Goal: Information Seeking & Learning: Learn about a topic

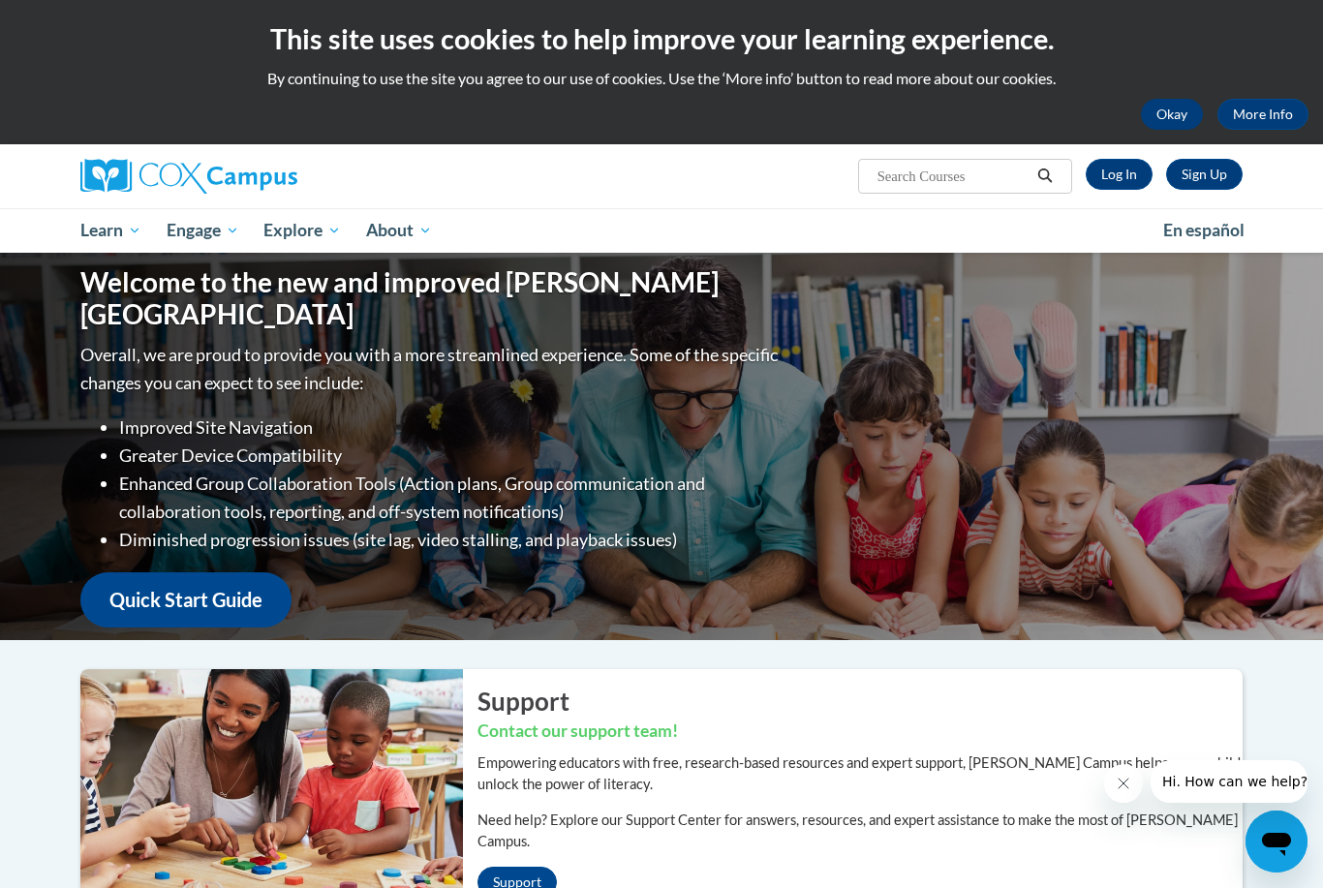
click at [1171, 113] on button "Okay" at bounding box center [1172, 114] width 62 height 31
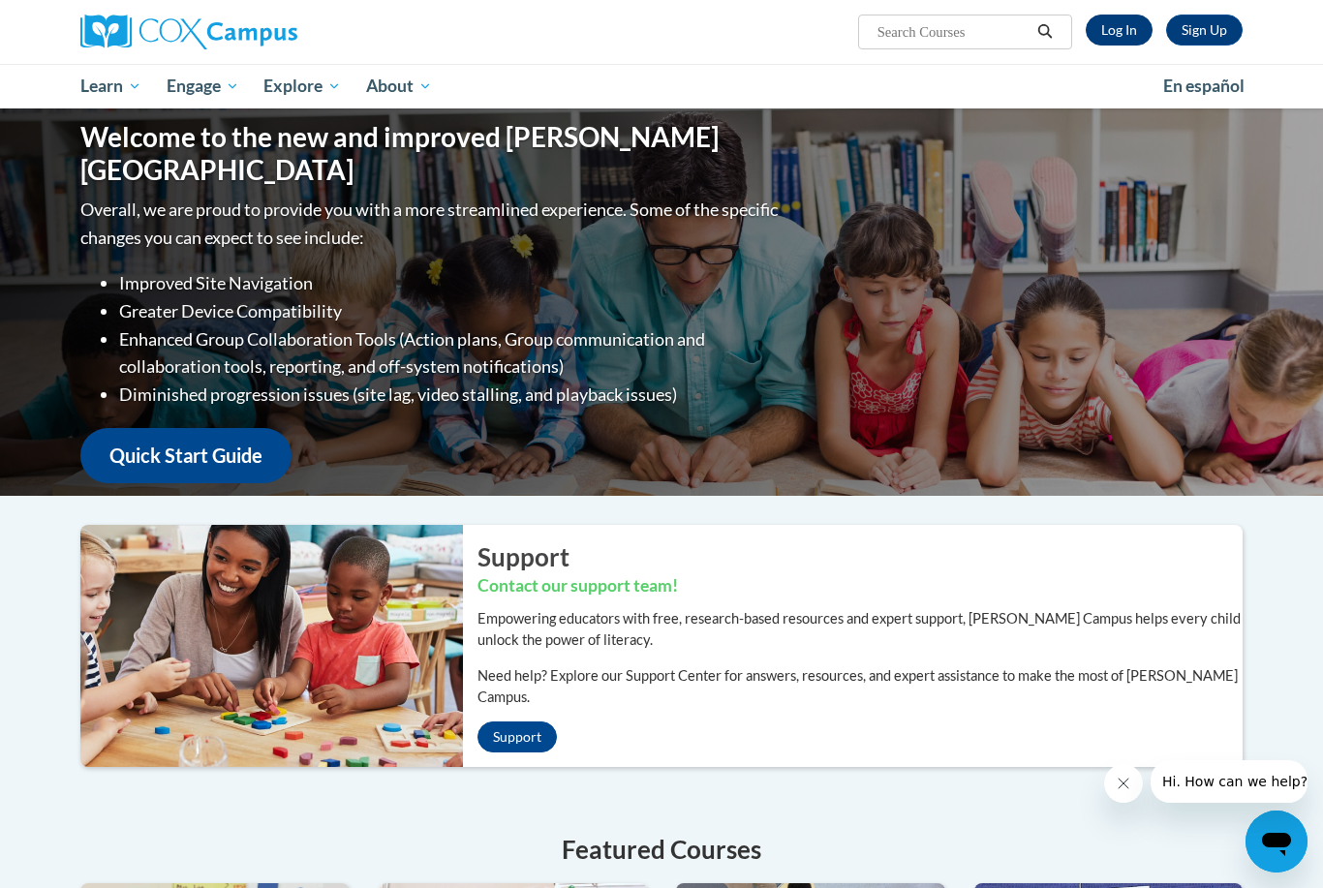
click at [1106, 43] on link "Log In" at bounding box center [1119, 30] width 67 height 31
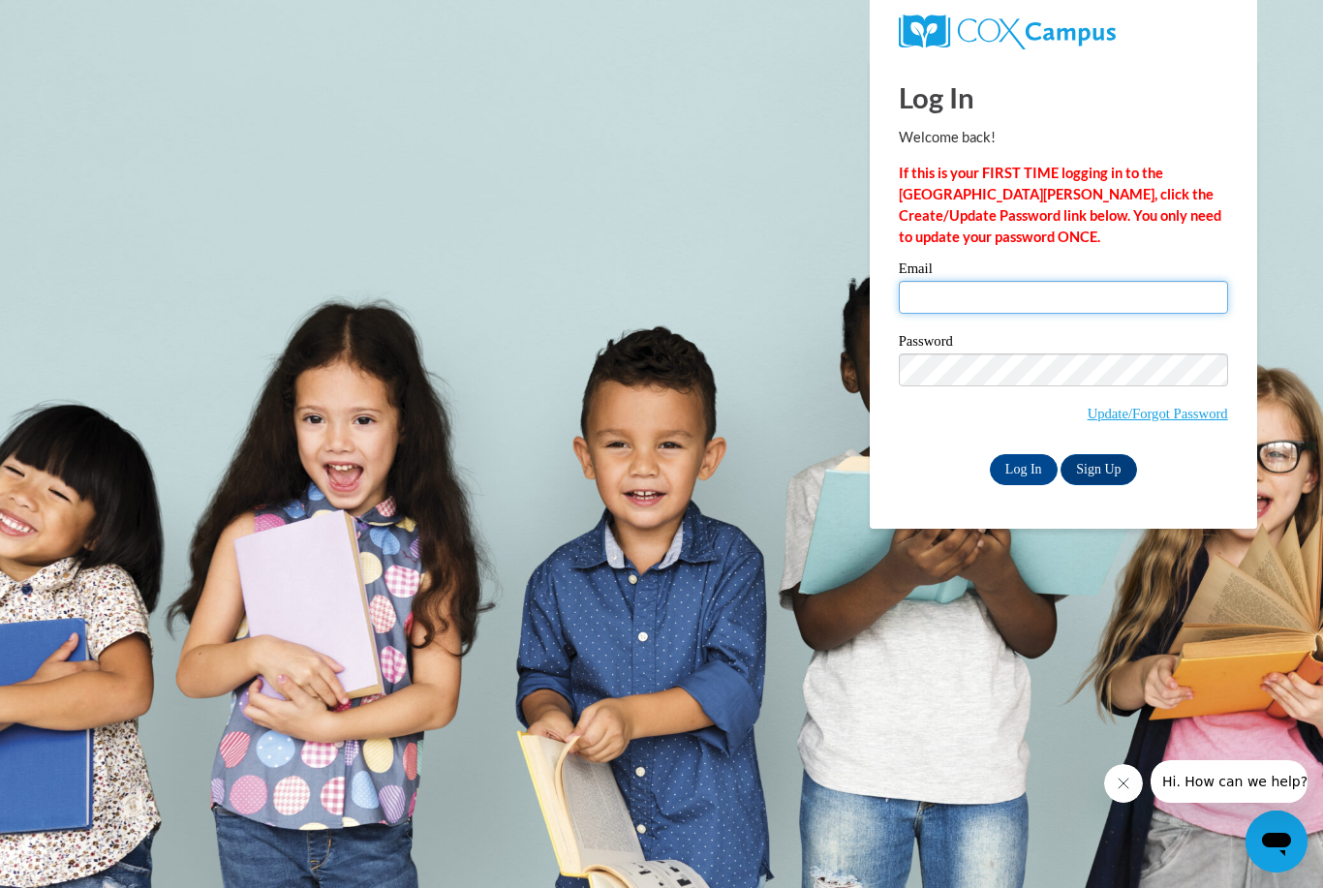
type input "sjmsad@yahoo.com"
click at [1023, 468] on input "Log In" at bounding box center [1024, 469] width 68 height 31
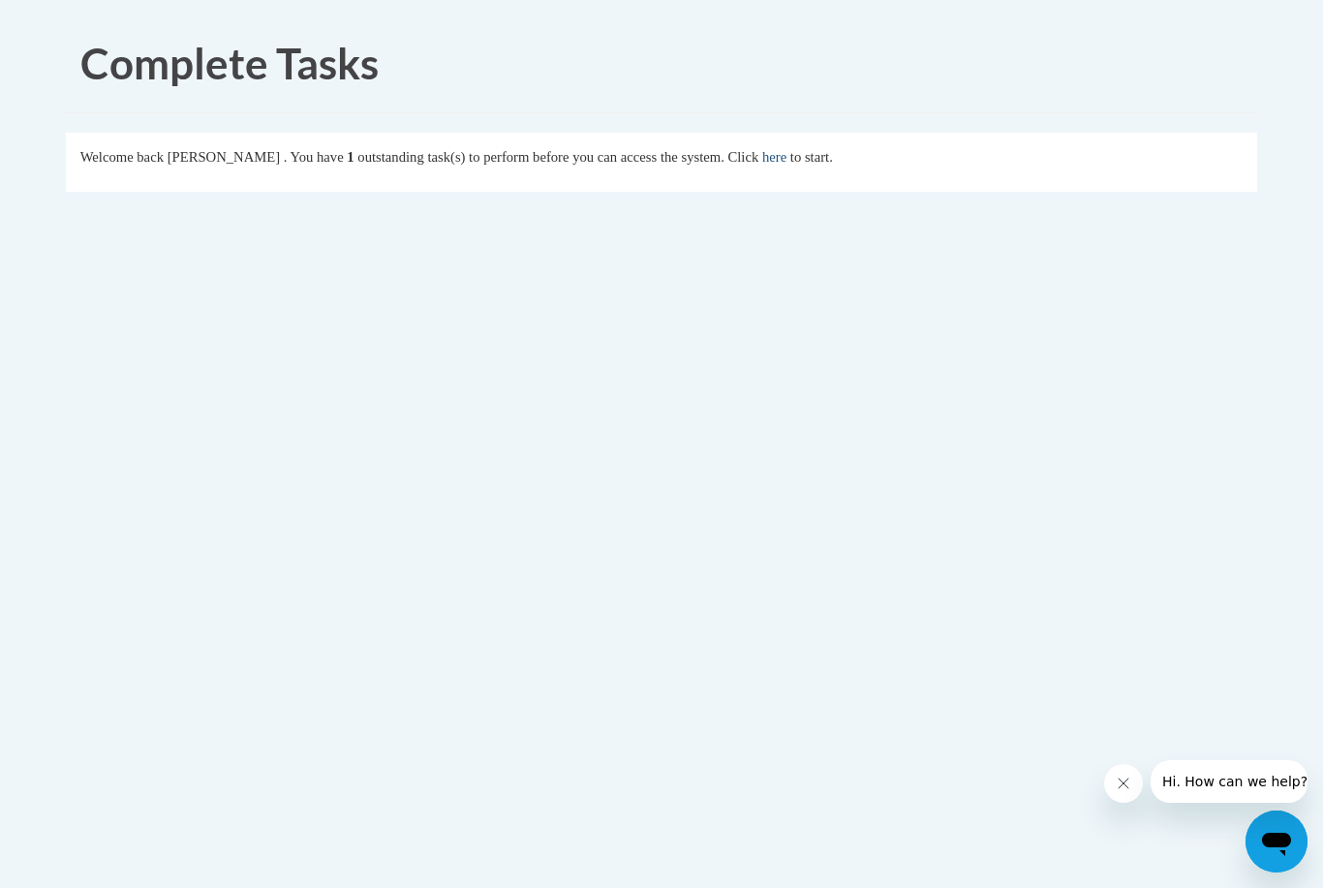
click at [762, 159] on link "here" at bounding box center [774, 157] width 24 height 16
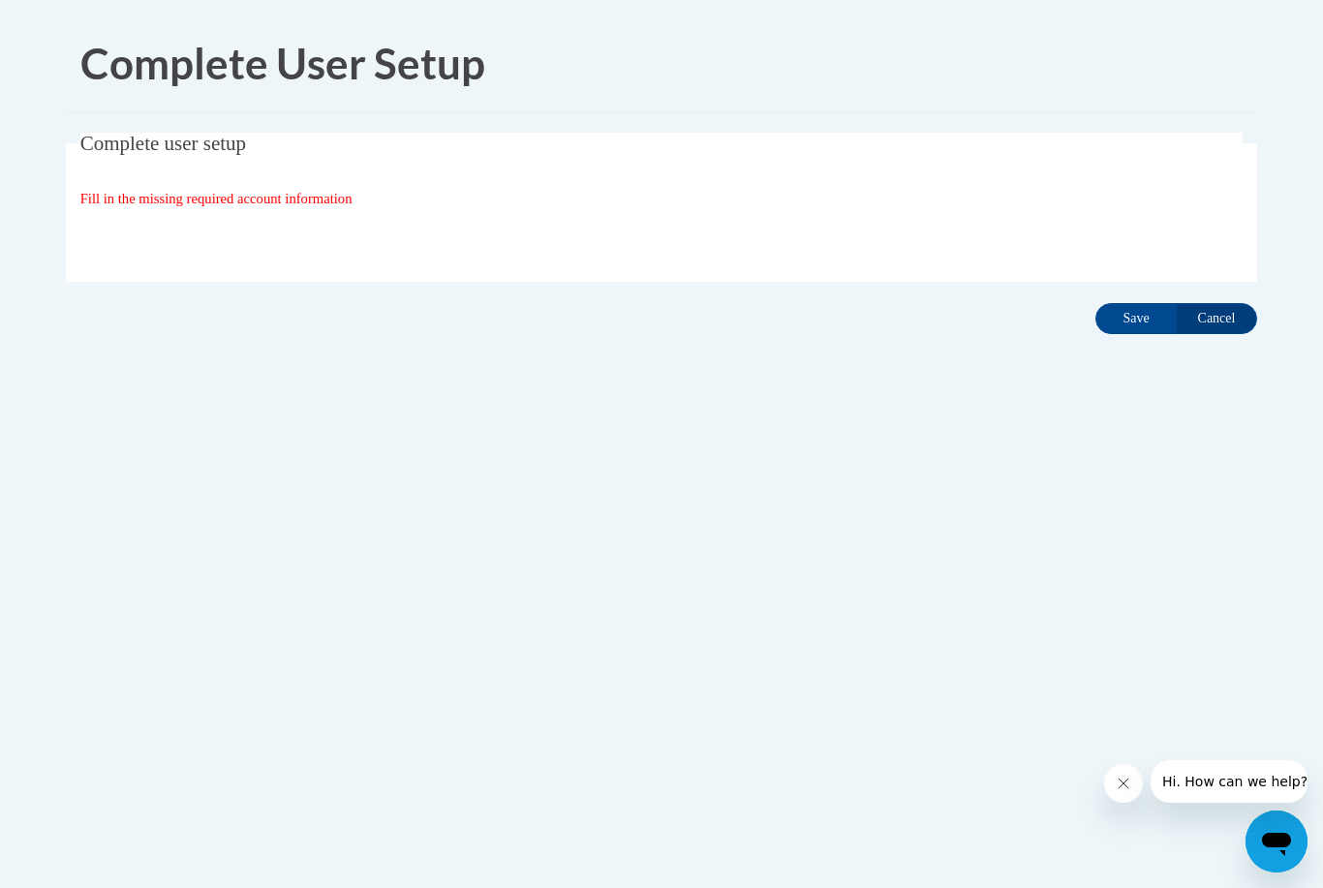
click at [277, 204] on span "Fill in the missing required account information" at bounding box center [216, 199] width 272 height 16
click at [227, 139] on span "Complete user setup" at bounding box center [163, 143] width 166 height 23
click at [1139, 316] on input "Save" at bounding box center [1136, 318] width 81 height 31
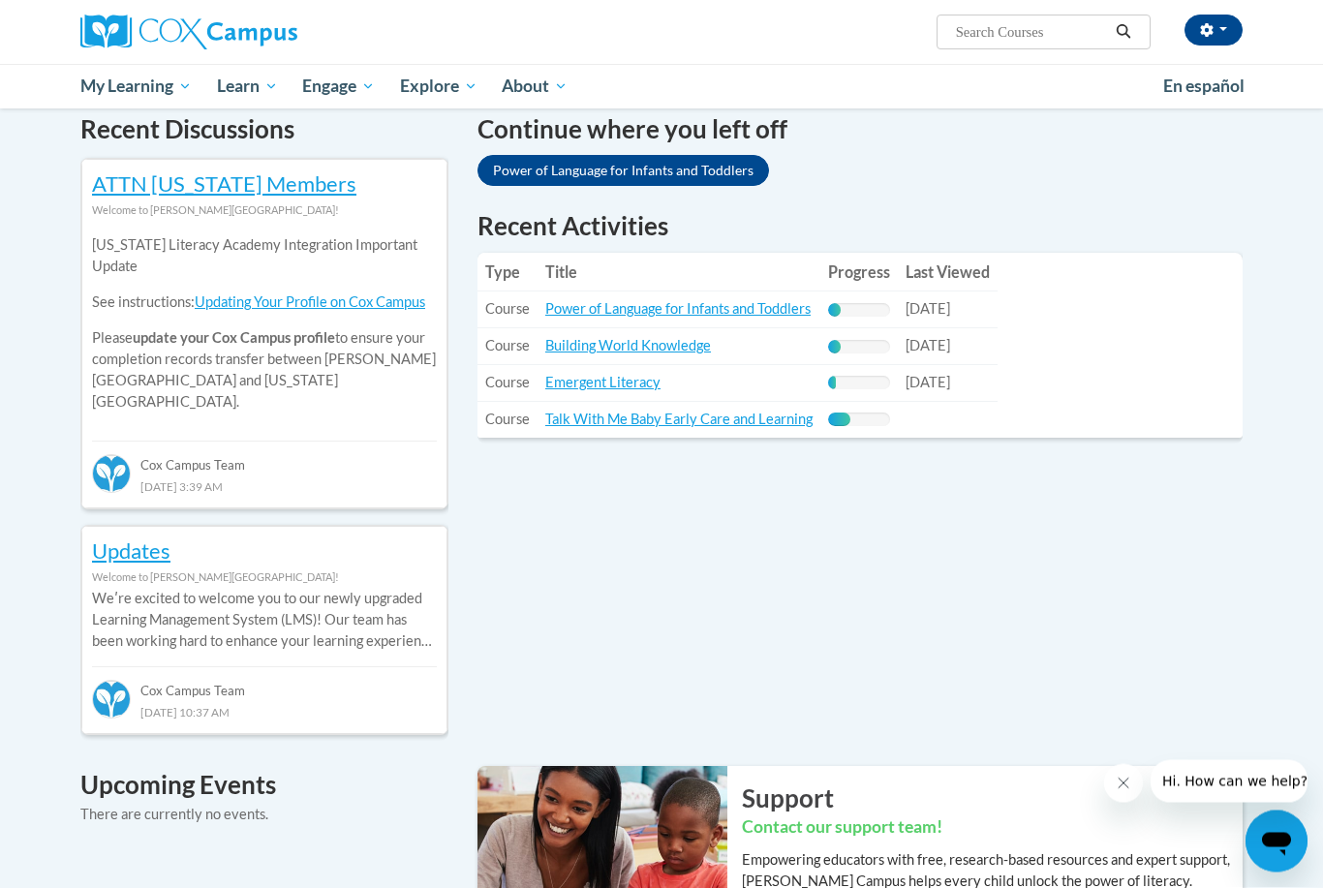
scroll to position [600, 0]
click at [1107, 605] on div "Recent Discussions ATTN Georgia Members Welcome to Cox Campus! Georgia Literacy…" at bounding box center [661, 816] width 1221 height 1415
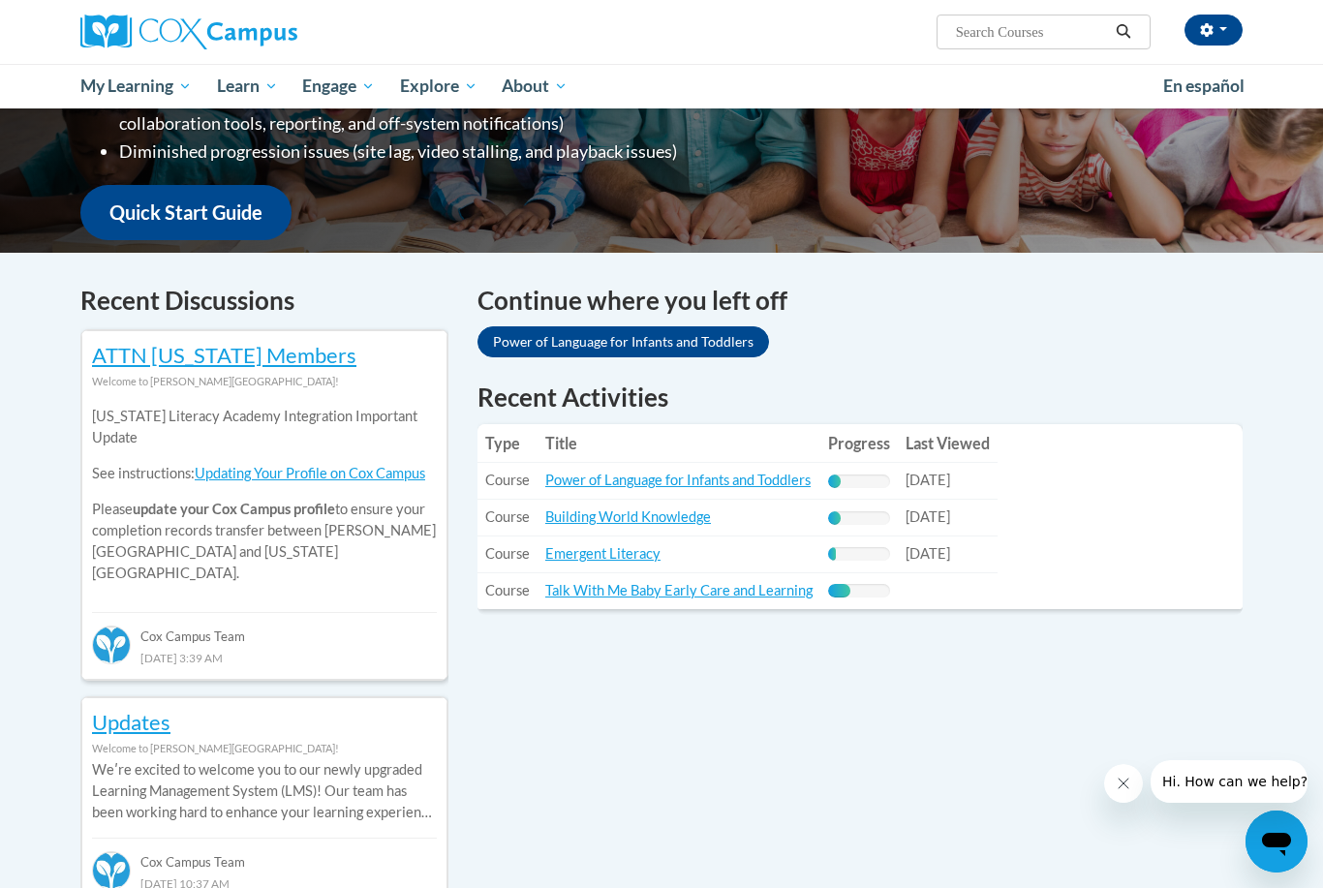
scroll to position [426, 0]
click at [151, 710] on link "Updates" at bounding box center [131, 723] width 78 height 26
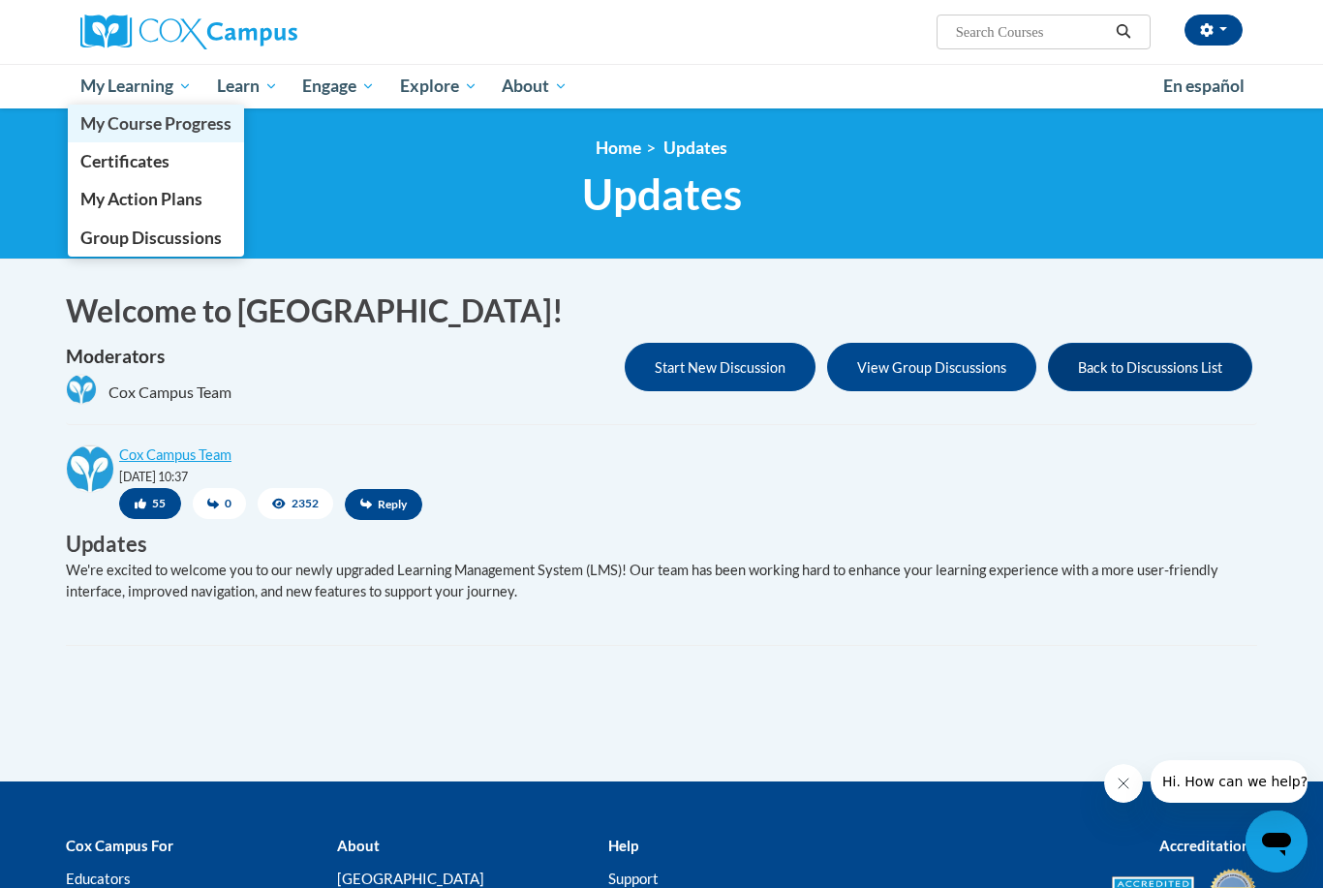
click at [203, 126] on span "My Course Progress" at bounding box center [155, 123] width 151 height 20
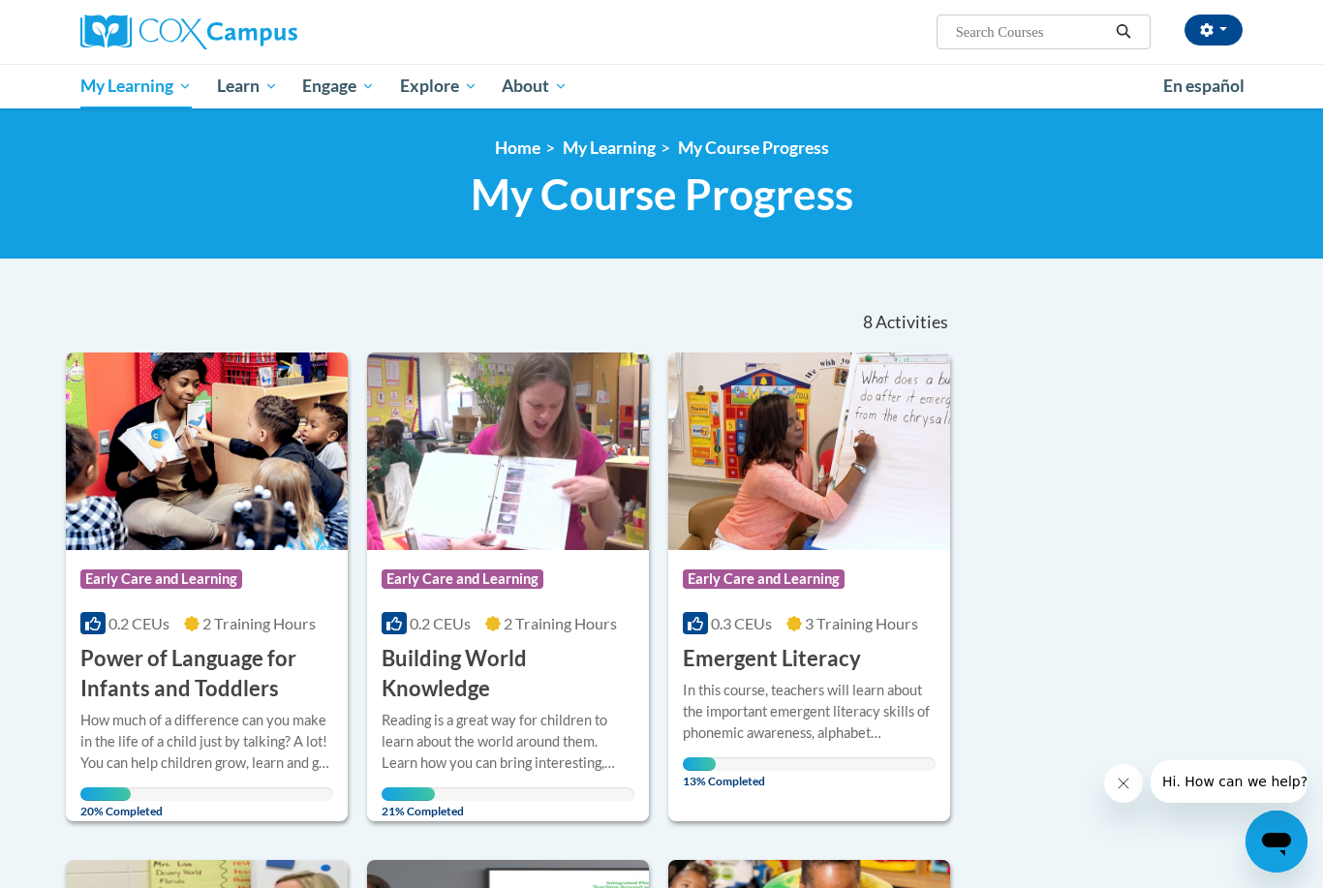
click at [1029, 43] on input "Search..." at bounding box center [1031, 31] width 155 height 23
type input "Implicit Bias in Education, Birth through 3rd grade"
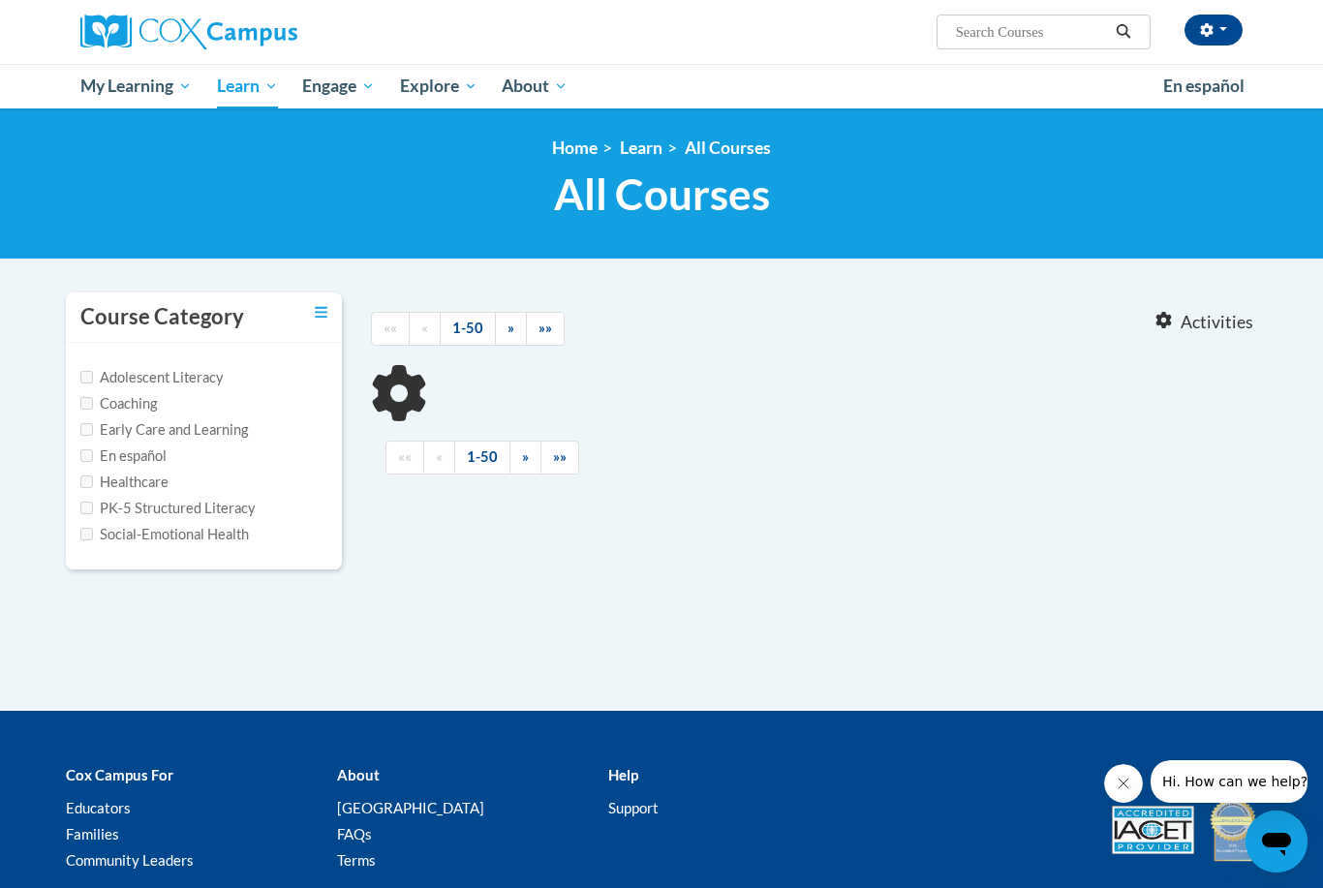
type input "Implicit Bias in Education, Birth through 3rd grade"
click at [232, 432] on label "Early Care and Learning" at bounding box center [164, 429] width 168 height 21
click at [93, 432] on input "Early Care and Learning" at bounding box center [86, 429] width 13 height 13
checkbox input "true"
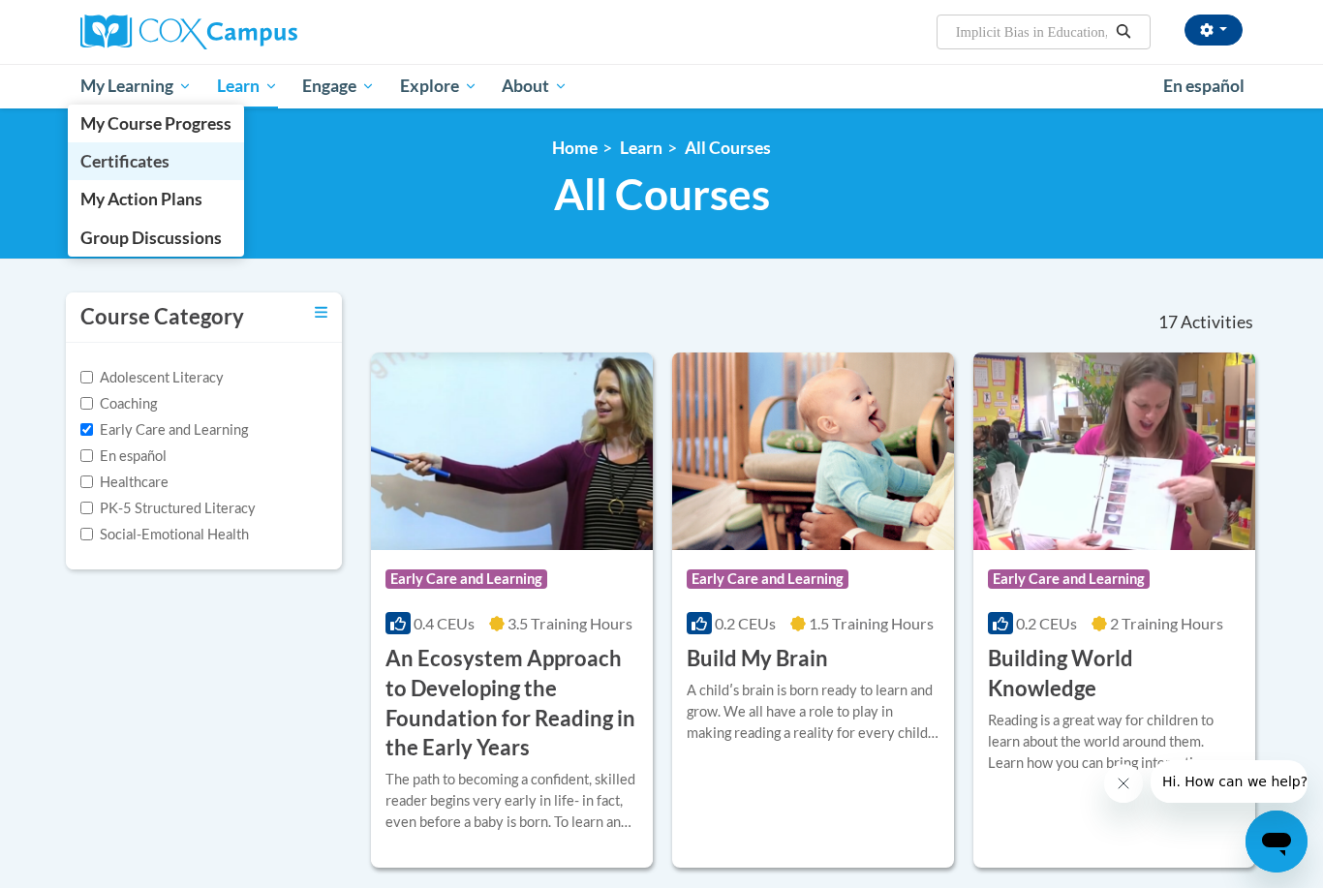
click at [153, 171] on span "Certificates" at bounding box center [124, 161] width 89 height 20
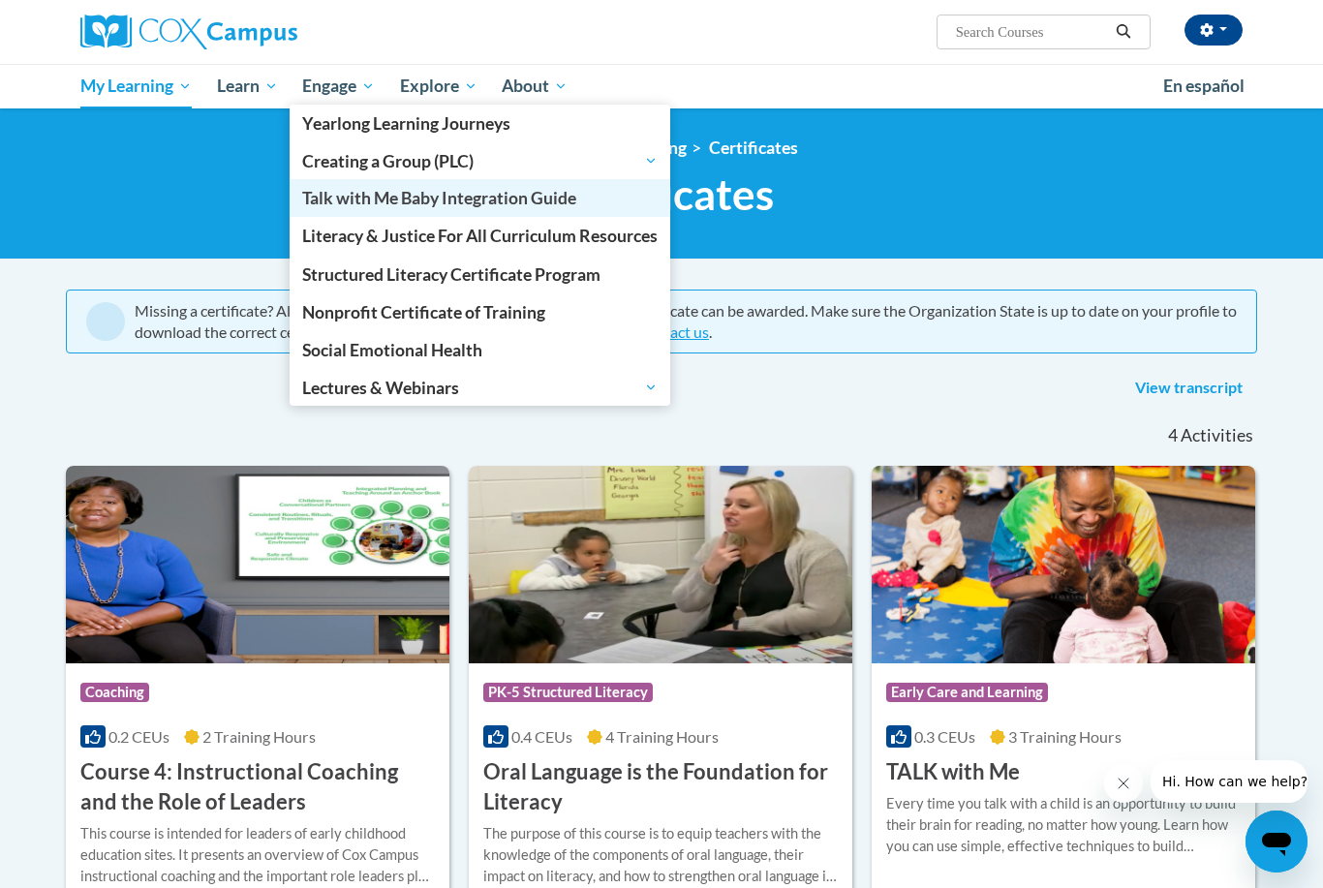
click at [563, 194] on span "Talk with Me Baby Integration Guide" at bounding box center [439, 198] width 274 height 20
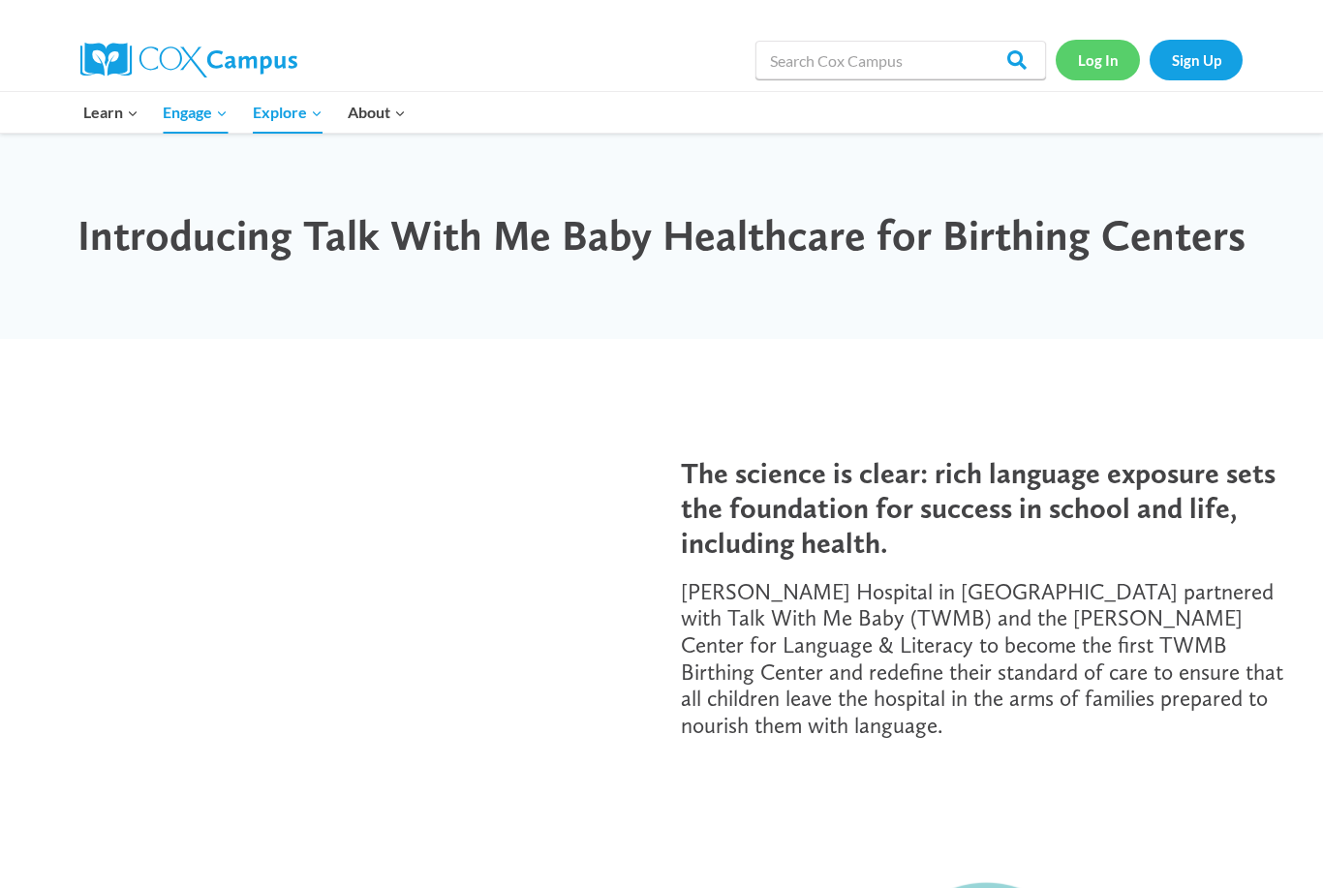
click at [1108, 41] on link "Log In" at bounding box center [1098, 60] width 84 height 40
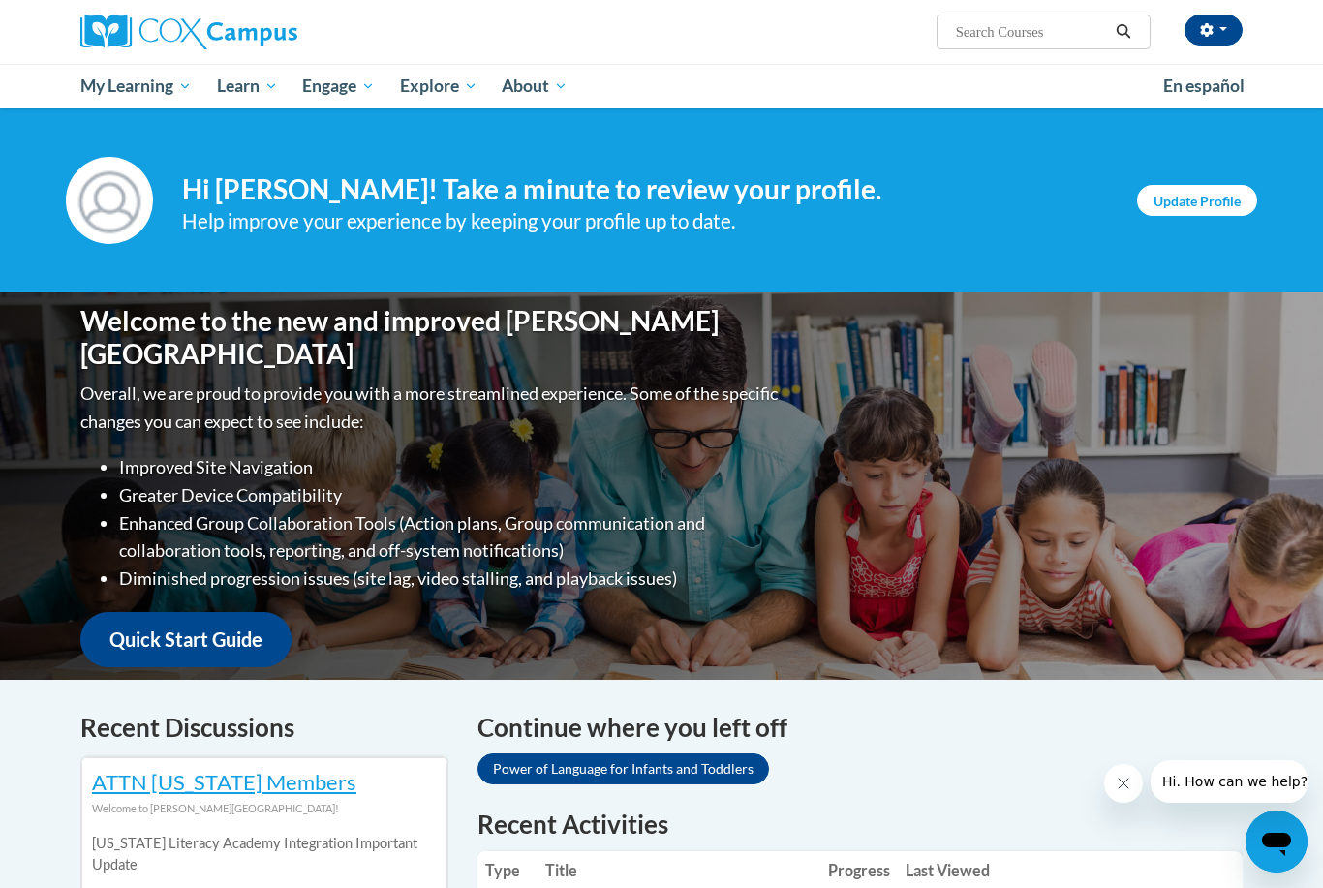
click at [1184, 214] on link "Update Profile" at bounding box center [1197, 200] width 120 height 31
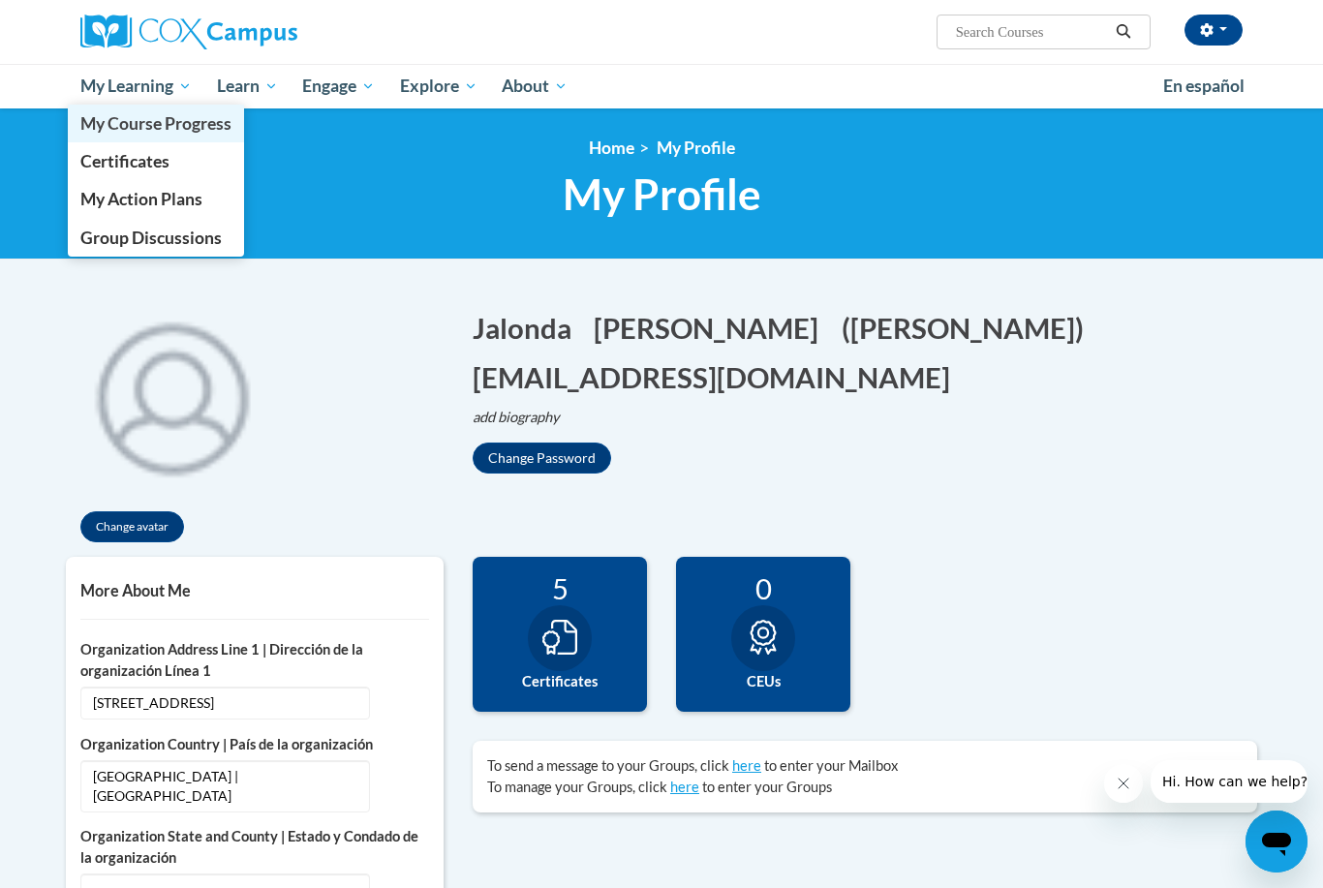
click at [212, 128] on span "My Course Progress" at bounding box center [155, 123] width 151 height 20
